Goal: Find specific page/section: Find specific page/section

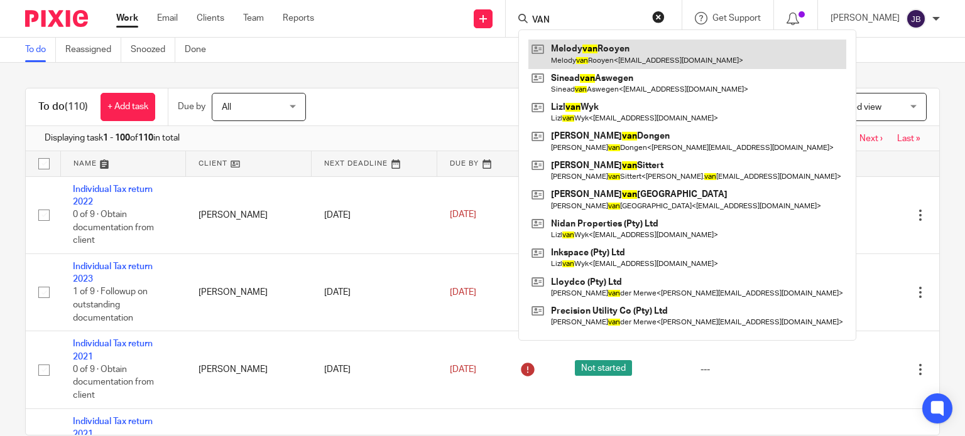
type input "VAN"
click at [605, 51] on link at bounding box center [687, 54] width 318 height 29
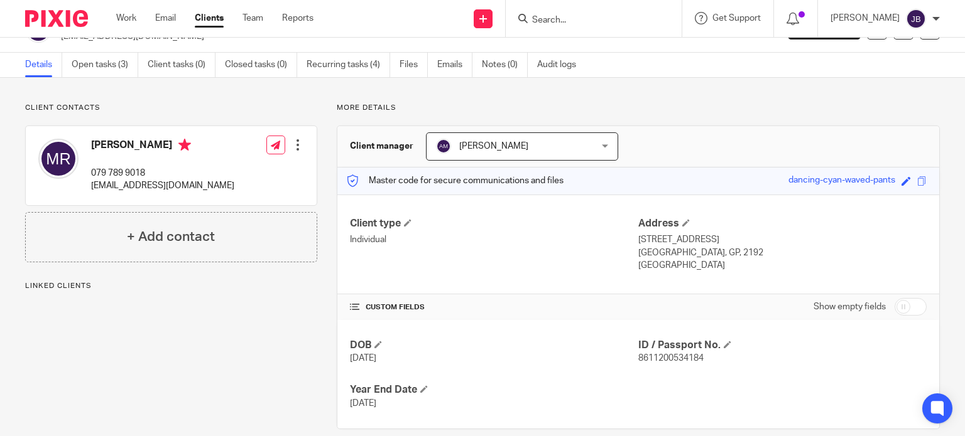
scroll to position [48, 0]
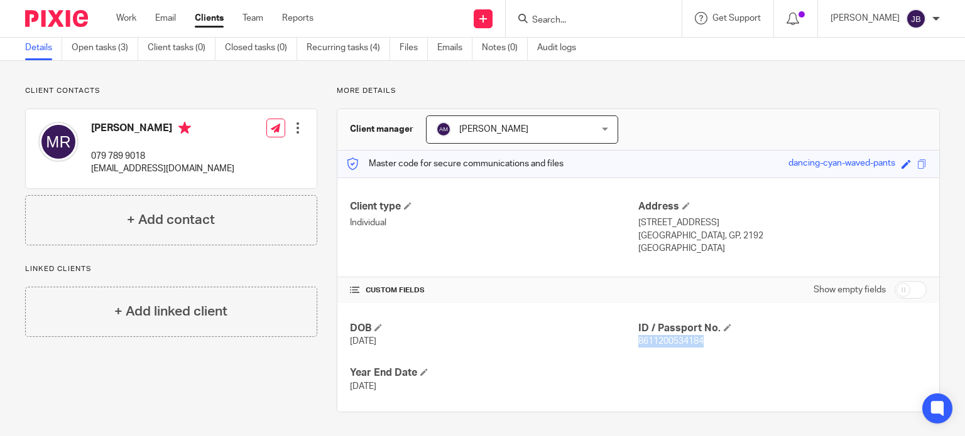
drag, startPoint x: 633, startPoint y: 340, endPoint x: 717, endPoint y: 340, distance: 83.5
click at [717, 340] on p "8611200534184" at bounding box center [782, 341] width 288 height 13
copy span "8611200534184"
drag, startPoint x: 90, startPoint y: 153, endPoint x: 150, endPoint y: 158, distance: 59.9
click at [150, 158] on p "079 789 9018" at bounding box center [162, 156] width 143 height 13
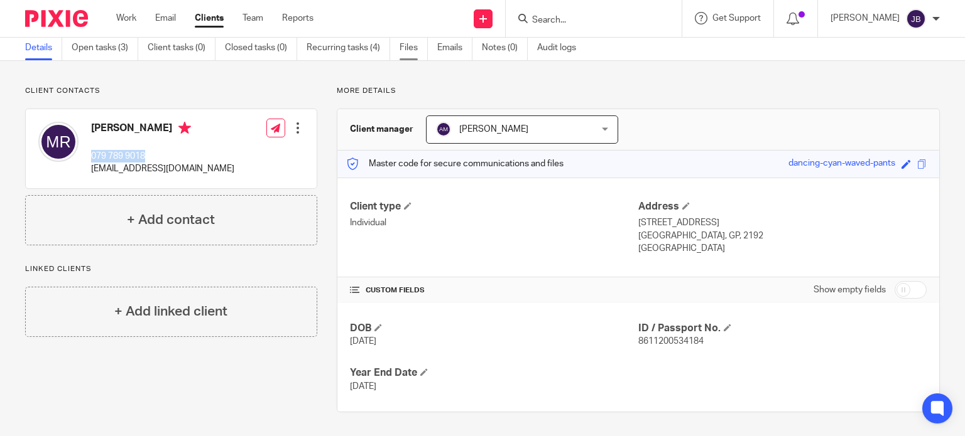
click at [418, 49] on link "Files" at bounding box center [413, 48] width 28 height 24
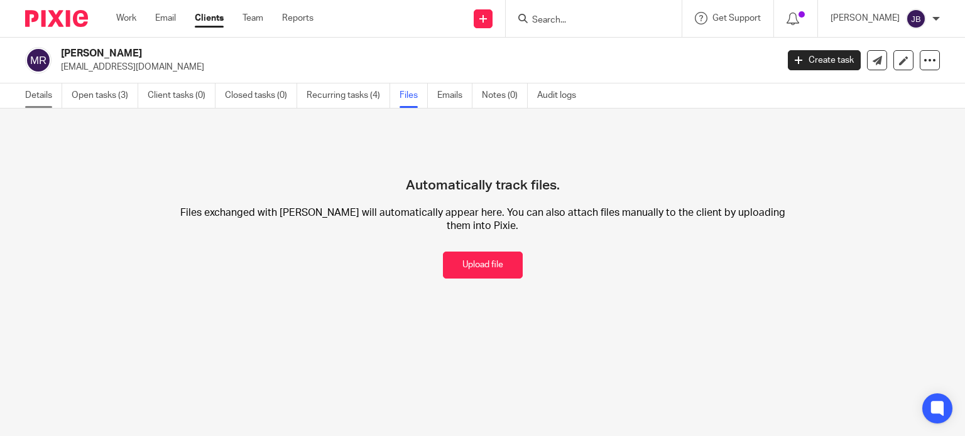
click at [40, 97] on link "Details" at bounding box center [43, 96] width 37 height 24
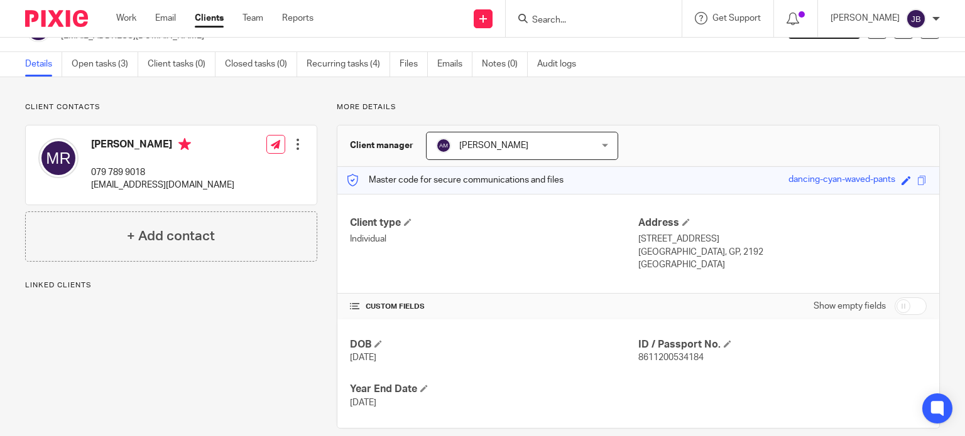
scroll to position [48, 0]
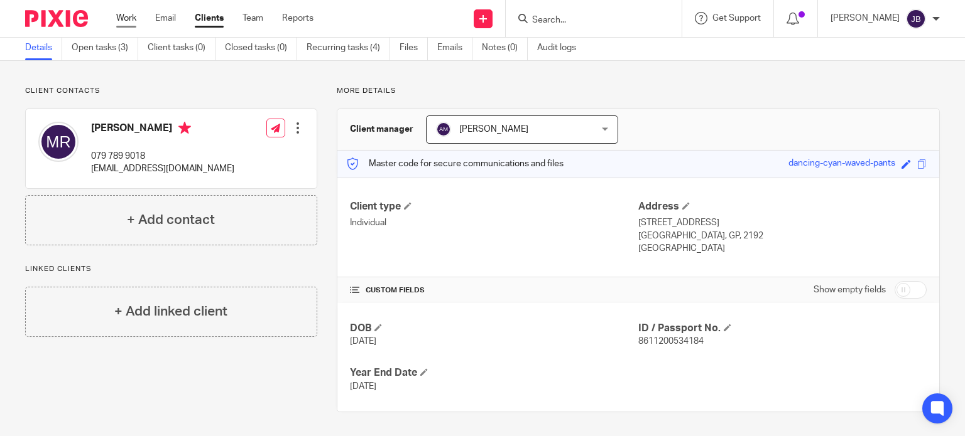
click at [129, 17] on link "Work" at bounding box center [126, 18] width 20 height 13
